Goal: Check status: Check status

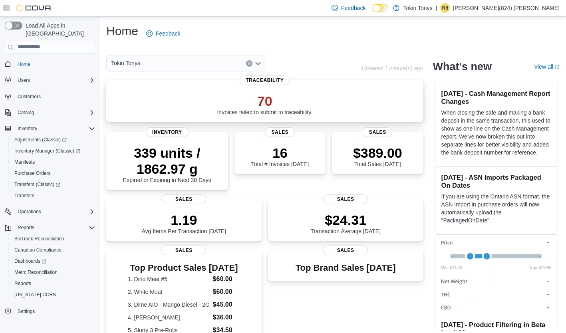
click at [205, 107] on div "70 Invoices failed to submit to traceability." at bounding box center [265, 103] width 304 height 26
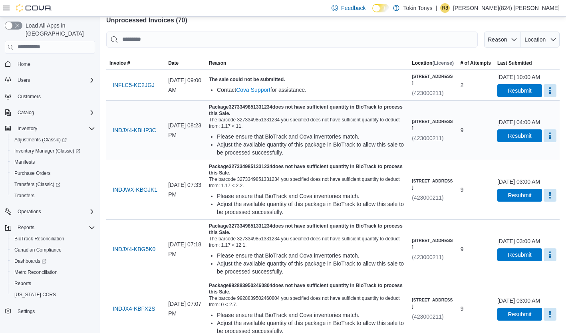
scroll to position [56, 0]
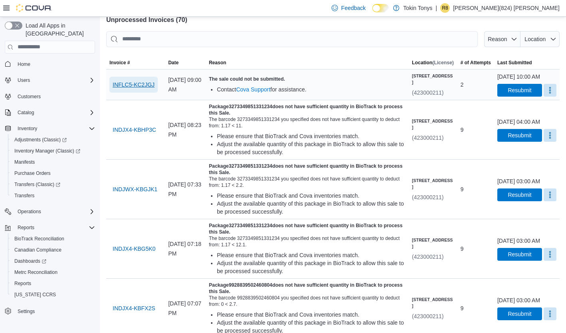
click at [148, 86] on span "INFLC5-KC2JGJ" at bounding box center [134, 85] width 42 height 8
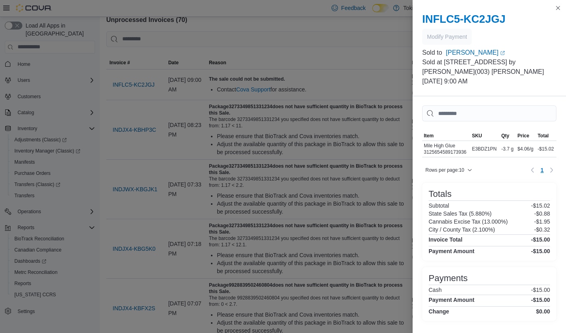
scroll to position [0, 0]
click at [469, 50] on link "Robert Vaughn (opens in a new tab or window)" at bounding box center [501, 53] width 111 height 10
click at [557, 5] on button "Close this dialog" at bounding box center [558, 8] width 10 height 10
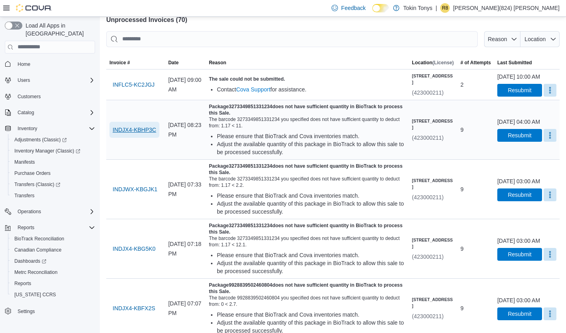
click at [149, 134] on span "INDJX4-KBHP3C" at bounding box center [135, 130] width 44 height 8
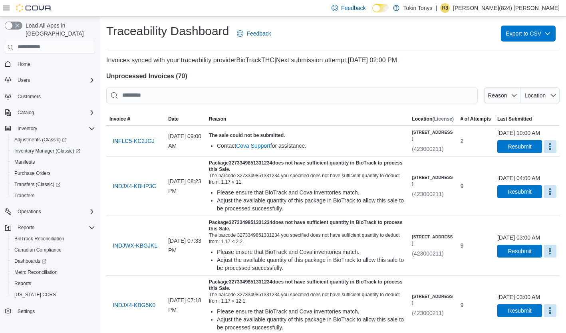
click at [29, 145] on link "Inventory Manager (Classic)" at bounding box center [53, 150] width 90 height 11
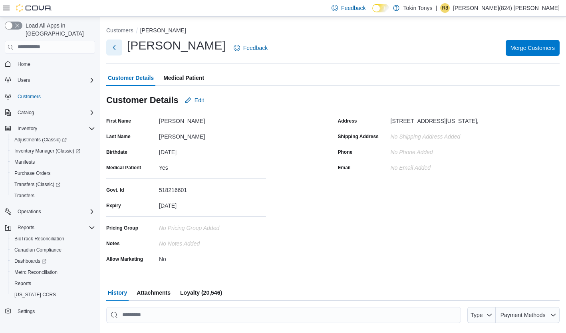
click at [115, 44] on button "Next" at bounding box center [114, 48] width 16 height 16
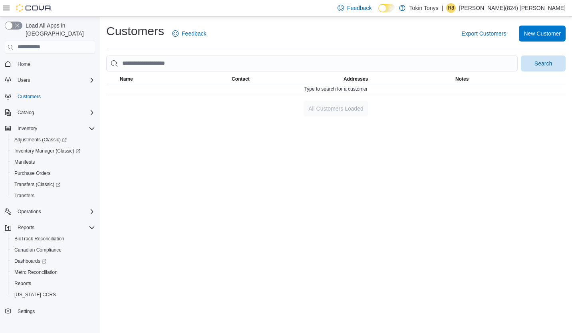
click at [33, 55] on nav "Home Users Customers Catalog Inventory Adjustments (Classic) Inventory Manager …" at bounding box center [50, 196] width 90 height 283
click at [27, 61] on span "Home" at bounding box center [24, 64] width 13 height 6
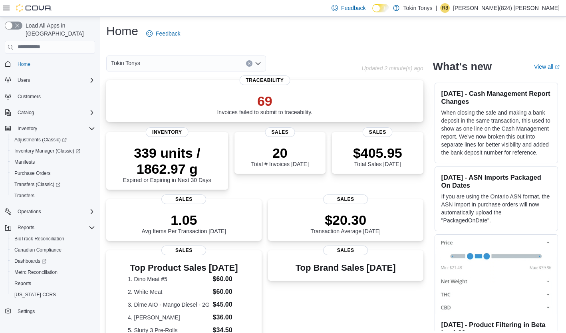
click at [272, 99] on p "69" at bounding box center [264, 101] width 95 height 16
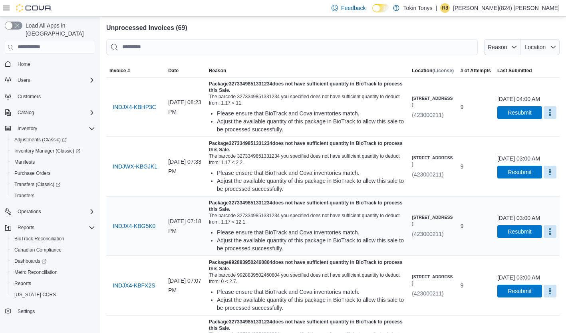
scroll to position [46, 0]
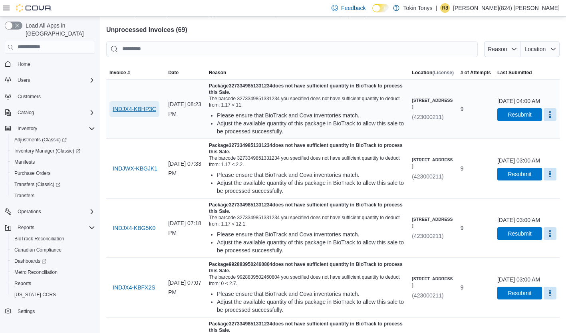
click at [136, 105] on span "INDJX4-KBHP3C" at bounding box center [135, 109] width 44 height 8
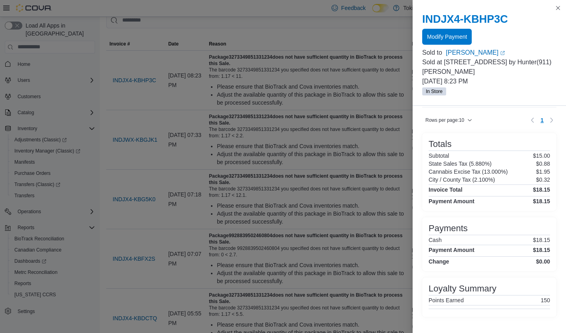
scroll to position [0, 0]
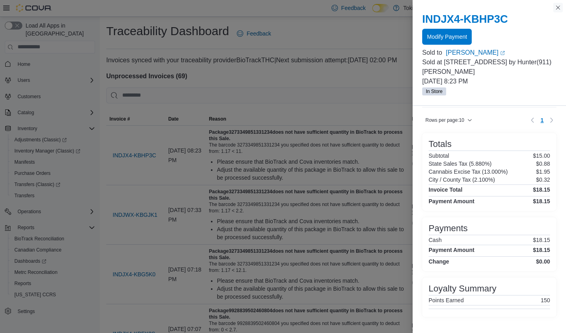
click at [560, 7] on button "Close this dialog" at bounding box center [558, 8] width 10 height 10
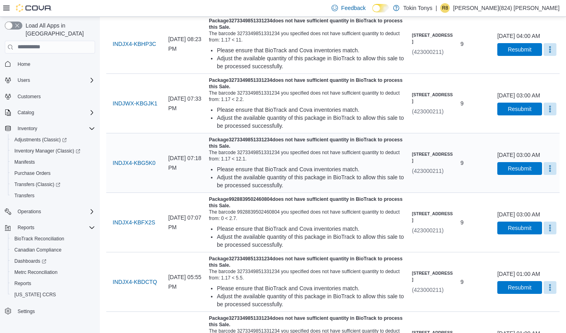
scroll to position [112, 0]
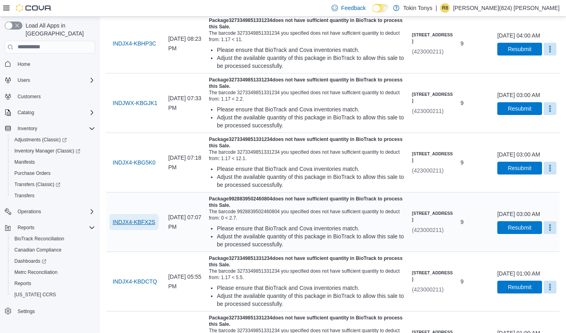
click at [135, 217] on span "INDJX4-KBFX2S" at bounding box center [134, 222] width 43 height 16
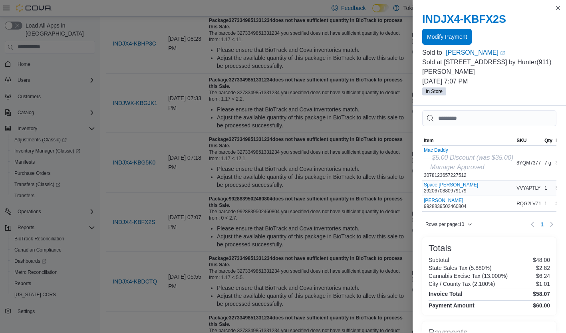
scroll to position [6, 0]
click at [562, 8] on button "Close this dialog" at bounding box center [558, 8] width 10 height 10
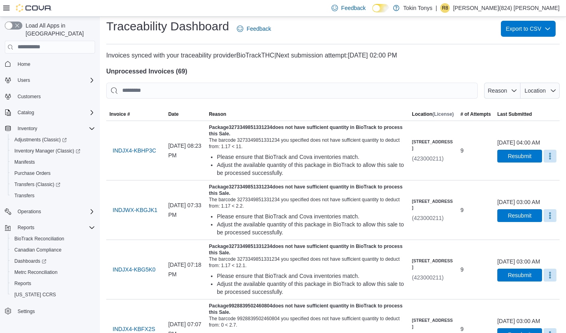
scroll to position [0, 0]
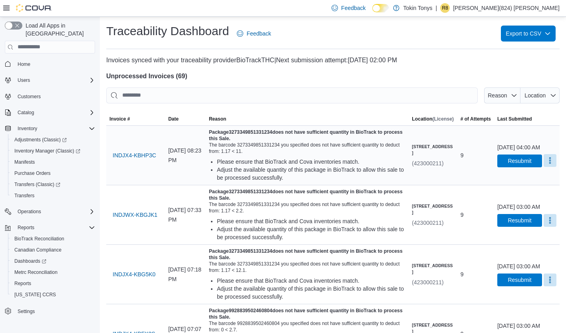
click at [543, 165] on button "More" at bounding box center [549, 160] width 13 height 13
drag, startPoint x: 528, startPoint y: 186, endPoint x: 312, endPoint y: 141, distance: 220.3
click at [136, 152] on span "INDJX4-KBHP3C" at bounding box center [135, 155] width 44 height 8
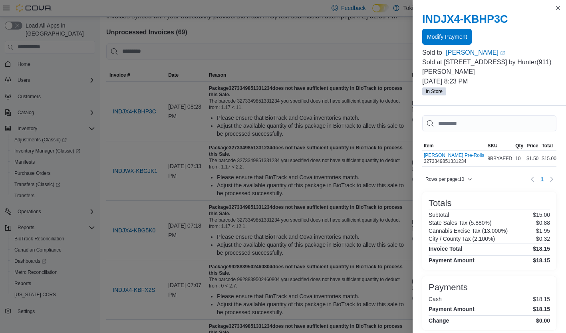
scroll to position [46, 0]
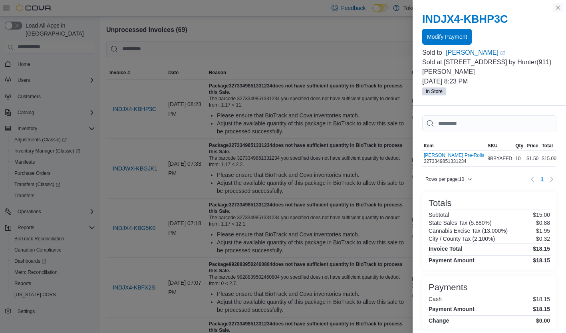
click at [558, 10] on button "Close this dialog" at bounding box center [558, 8] width 10 height 10
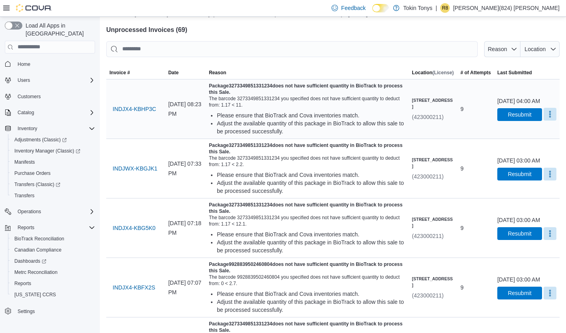
click at [543, 117] on button "More" at bounding box center [549, 114] width 13 height 13
click at [520, 135] on span "Mark as Resolved" at bounding box center [530, 139] width 45 height 8
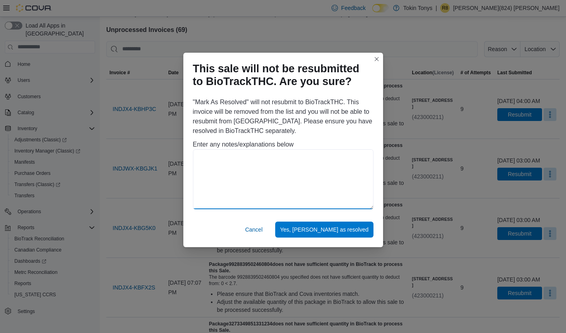
click at [222, 181] on textarea at bounding box center [283, 179] width 180 height 60
click at [379, 56] on button "Closes this modal window" at bounding box center [377, 59] width 10 height 10
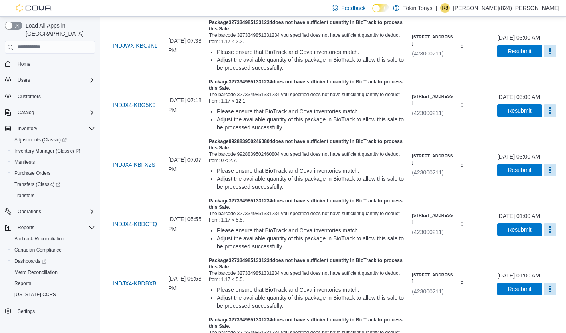
scroll to position [190, 0]
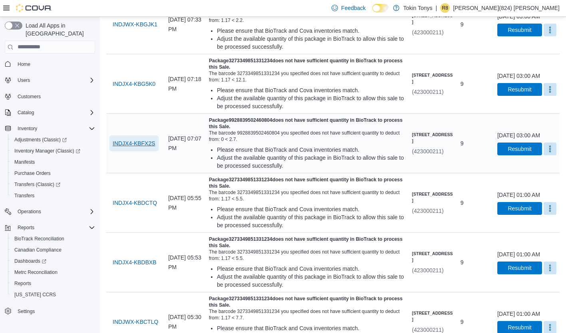
click at [134, 146] on span "INDJX4-KBFX2S" at bounding box center [134, 143] width 43 height 8
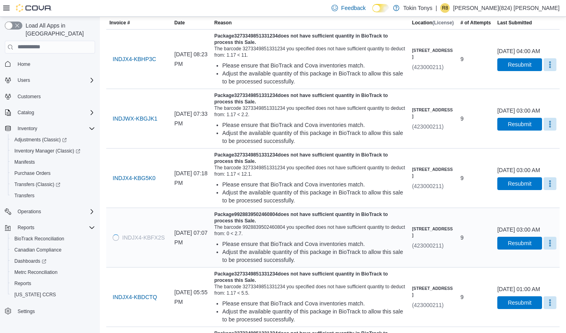
scroll to position [96, 0]
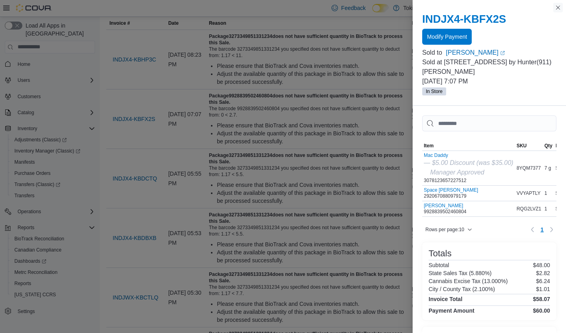
click at [553, 9] on button "Close this dialog" at bounding box center [558, 8] width 10 height 10
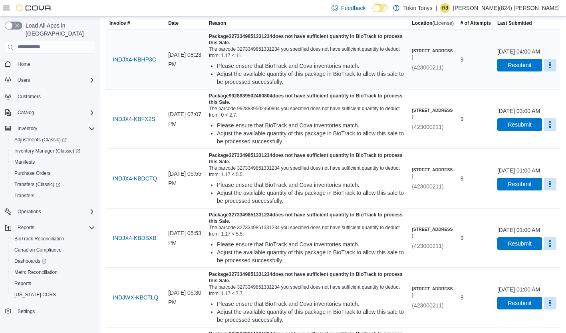
scroll to position [0, 0]
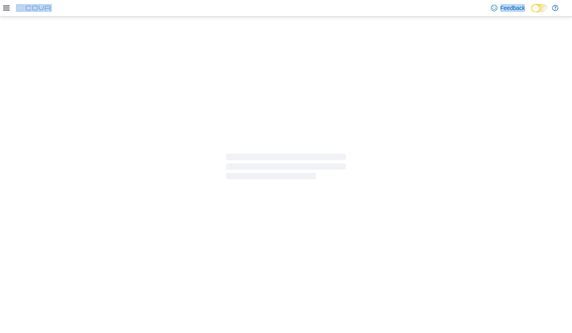
drag, startPoint x: 0, startPoint y: 0, endPoint x: 211, endPoint y: 125, distance: 245.6
click at [211, 125] on div at bounding box center [286, 167] width 572 height 300
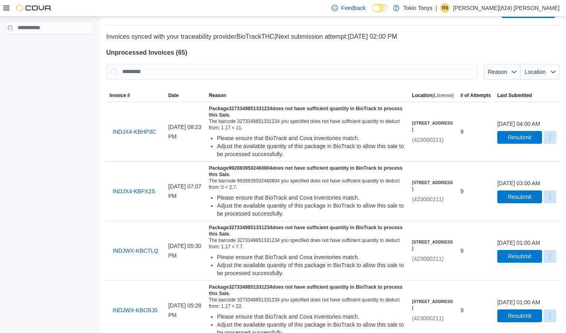
scroll to position [27, 0]
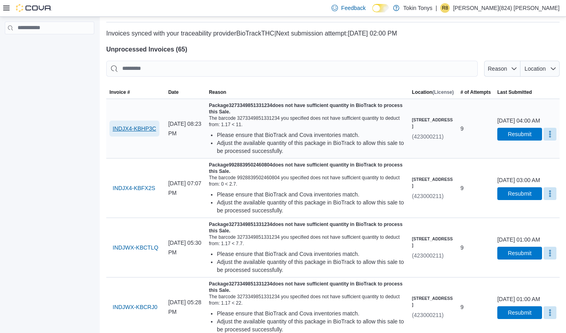
click at [139, 127] on span "INDJX4-KBHP3C" at bounding box center [135, 129] width 44 height 8
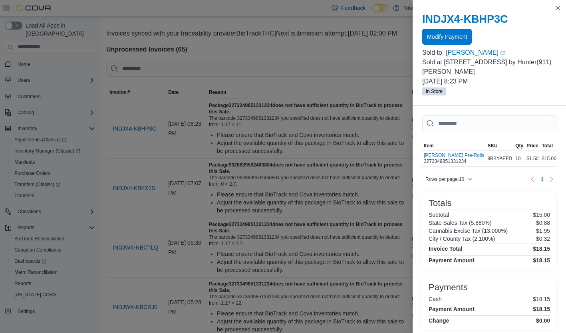
scroll to position [46, 0]
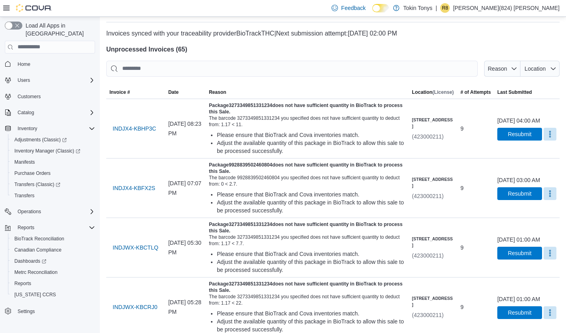
click at [250, 44] on div at bounding box center [332, 41] width 453 height 6
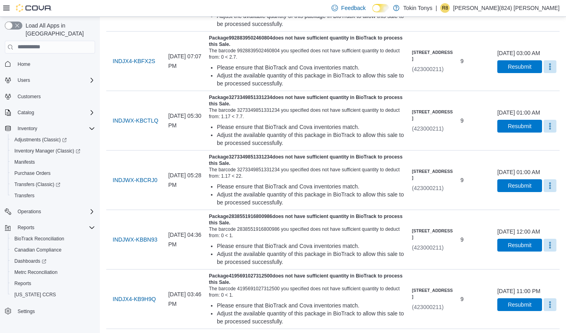
scroll to position [0, 0]
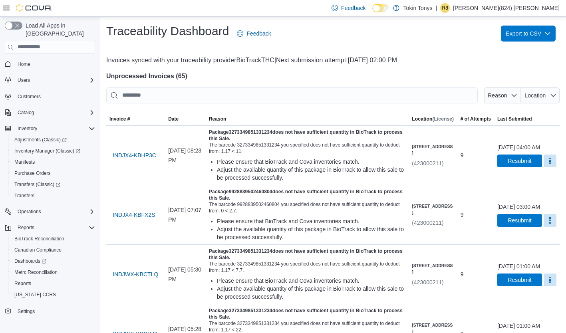
click at [322, 74] on h4 "Unprocessed Invoices ( 65 )" at bounding box center [332, 76] width 453 height 10
click at [137, 154] on span "INDJX4-KBHP3C" at bounding box center [135, 155] width 44 height 8
click at [136, 154] on span "INDJX4-KBFX2S" at bounding box center [134, 155] width 43 height 8
drag, startPoint x: 288, startPoint y: 131, endPoint x: 248, endPoint y: 131, distance: 40.7
click at [248, 131] on h5 "Package 9928839502460804 does not have sufficient quantity in BioTrack to proce…" at bounding box center [307, 135] width 196 height 13
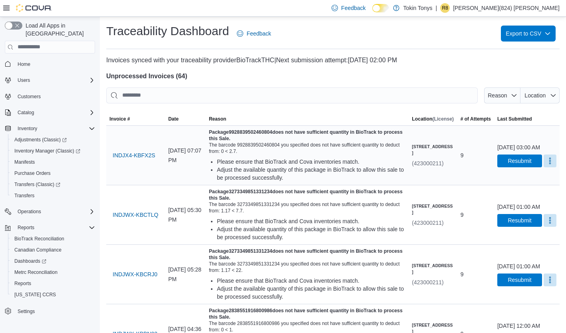
drag, startPoint x: 248, startPoint y: 131, endPoint x: 293, endPoint y: 133, distance: 45.6
click at [293, 133] on h5 "Package 9928839502460804 does not have sufficient quantity in BioTrack to proce…" at bounding box center [307, 135] width 196 height 13
drag, startPoint x: 291, startPoint y: 131, endPoint x: 248, endPoint y: 131, distance: 42.3
click at [248, 131] on h5 "Package 9928839502460804 does not have sufficient quantity in BioTrack to proce…" at bounding box center [307, 135] width 196 height 13
copy h5 "9928839502460804"
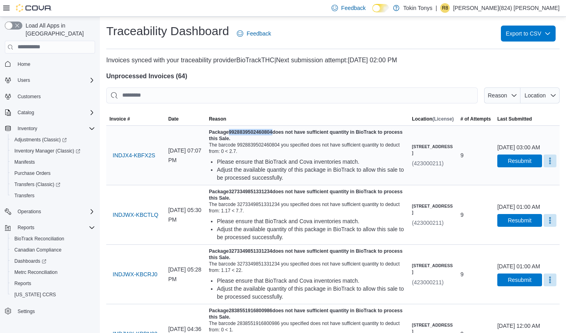
click at [343, 156] on div "Package 9928839502460804 does not have sufficient quantity in BioTrack to proce…" at bounding box center [307, 155] width 196 height 53
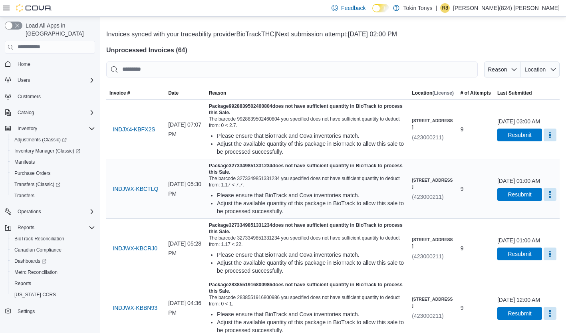
scroll to position [26, 0]
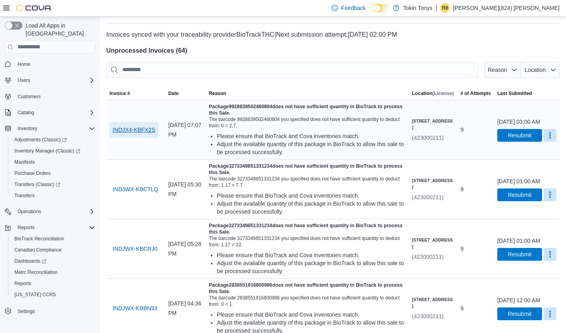
click at [138, 130] on span "INDJX4-KBFX2S" at bounding box center [134, 130] width 43 height 8
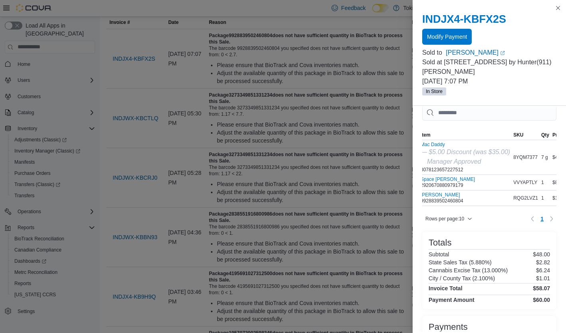
scroll to position [0, 0]
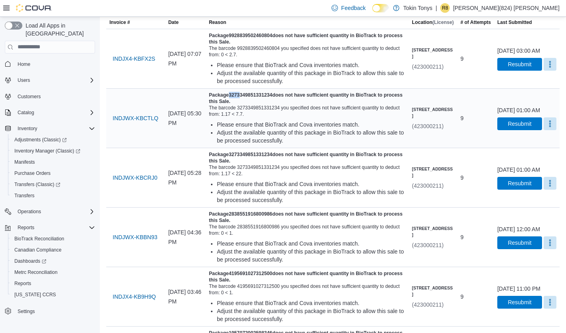
drag, startPoint x: 247, startPoint y: 95, endPoint x: 257, endPoint y: 95, distance: 10.0
click at [257, 95] on h5 "Package 3273349851331234 does not have sufficient quantity in BioTrack to proce…" at bounding box center [307, 98] width 196 height 13
drag, startPoint x: 257, startPoint y: 95, endPoint x: 289, endPoint y: 94, distance: 32.7
click at [289, 94] on h5 "Package 3273349851331234 does not have sufficient quantity in BioTrack to proce…" at bounding box center [307, 98] width 196 height 13
drag, startPoint x: 291, startPoint y: 93, endPoint x: 247, endPoint y: 94, distance: 43.5
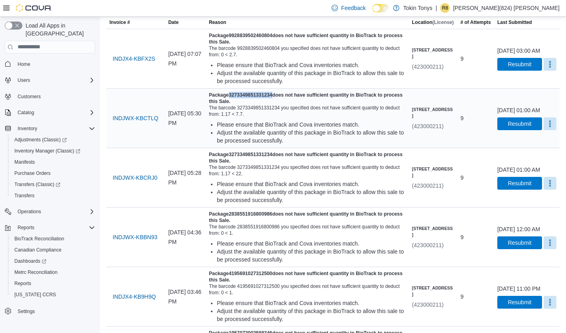
click at [247, 94] on h5 "Package 3273349851331234 does not have sufficient quantity in BioTrack to proce…" at bounding box center [307, 98] width 196 height 13
copy h5 "3273349851331234"
click at [140, 120] on span "INDJWX-KBCTLQ" at bounding box center [136, 118] width 46 height 8
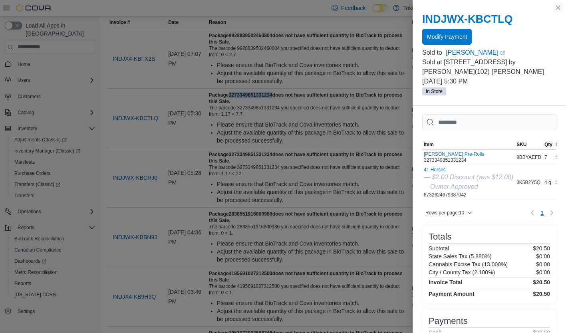
click at [559, 6] on button "Close this dialog" at bounding box center [558, 8] width 10 height 10
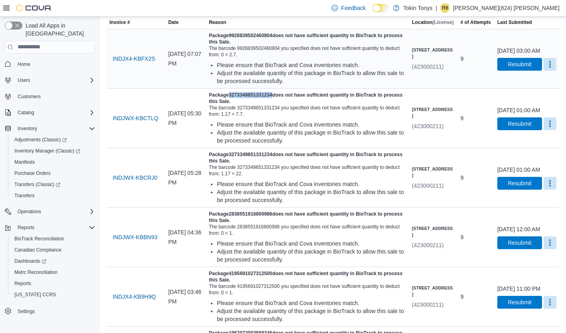
click at [367, 85] on div "Adjust the available quantity of this package in BioTrack to allow this sale to…" at bounding box center [311, 77] width 188 height 16
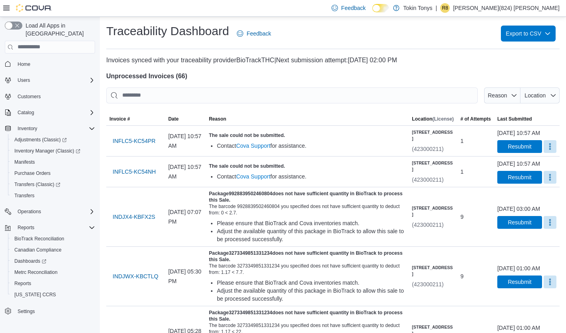
click at [281, 119] on span "Reason" at bounding box center [307, 119] width 203 height 13
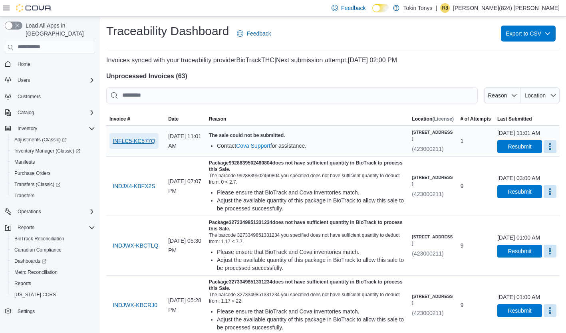
click at [143, 143] on span "INFLC5-KC577Q" at bounding box center [134, 141] width 43 height 8
